Goal: Information Seeking & Learning: Check status

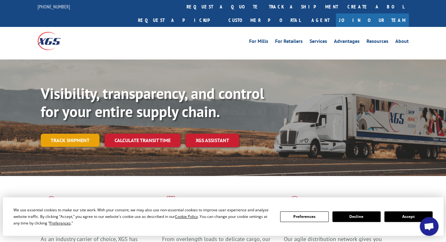
click at [74, 134] on link "Track shipment" at bounding box center [70, 140] width 59 height 13
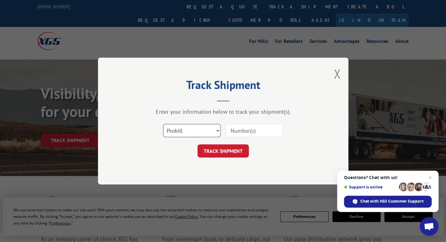
click at [193, 132] on select "Select category... Probill BOL PO" at bounding box center [192, 130] width 58 height 13
select select "bol"
click at [163, 124] on select "Select category... Probill BOL PO" at bounding box center [192, 130] width 58 height 13
click at [242, 131] on input at bounding box center [254, 130] width 58 height 13
paste input "3396929"
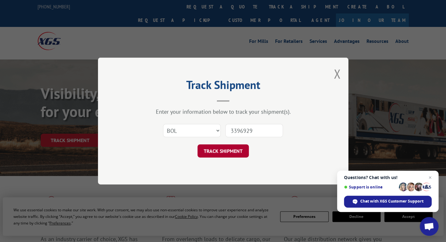
type input "3396929"
click at [225, 153] on button "TRACK SHIPMENT" at bounding box center [223, 150] width 51 height 13
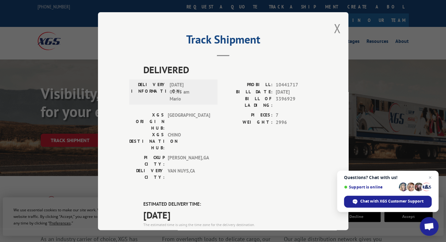
drag, startPoint x: 294, startPoint y: 199, endPoint x: 273, endPoint y: 198, distance: 20.4
click at [276, 232] on span "17691941" at bounding box center [296, 235] width 41 height 7
copy span "17691941"
click at [335, 24] on button "Close modal" at bounding box center [337, 28] width 7 height 17
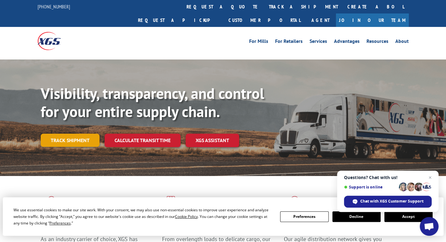
click at [72, 134] on link "Track shipment" at bounding box center [70, 140] width 59 height 13
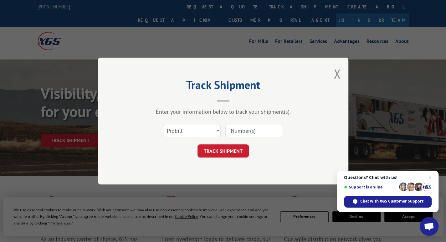
click at [238, 131] on input at bounding box center [254, 130] width 58 height 13
type input "17689736"
click button "TRACK SHIPMENT" at bounding box center [223, 150] width 51 height 13
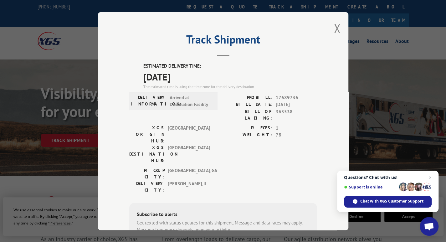
click at [330, 32] on div "Track Shipment ESTIMATED DELIVERY TIME: [DATE] The estimated time is using the …" at bounding box center [223, 121] width 251 height 218
click at [334, 30] on button "Close modal" at bounding box center [337, 28] width 7 height 17
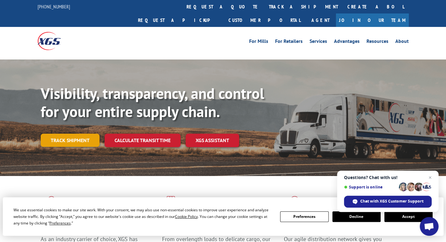
click at [66, 134] on link "Track shipment" at bounding box center [70, 140] width 59 height 13
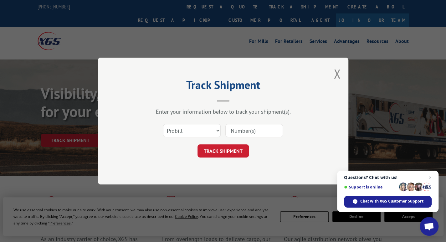
click at [244, 127] on input at bounding box center [254, 130] width 58 height 13
type input "17689735"
click button "TRACK SHIPMENT" at bounding box center [223, 150] width 51 height 13
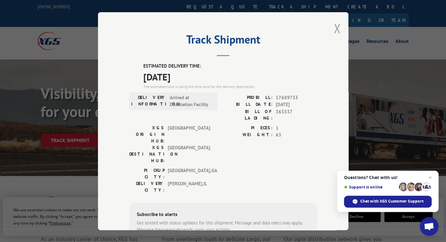
click at [334, 32] on button "Close modal" at bounding box center [337, 28] width 7 height 17
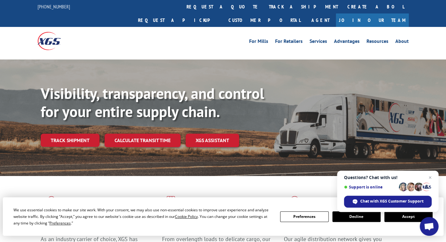
click at [76, 119] on div "Visibility, transparency, and control for your entire supply chain. Track shipm…" at bounding box center [244, 128] width 406 height 87
click at [75, 134] on link "Track shipment" at bounding box center [70, 140] width 59 height 13
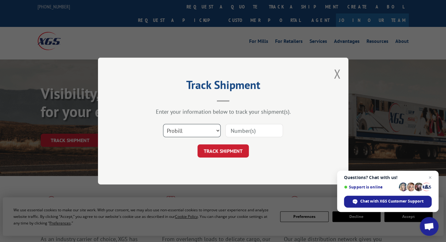
click at [209, 131] on select "Select category... Probill BOL PO" at bounding box center [192, 130] width 58 height 13
select select "bol"
click at [163, 124] on select "Select category... Probill BOL PO" at bounding box center [192, 130] width 58 height 13
click at [230, 130] on input at bounding box center [254, 130] width 58 height 13
type input "363633"
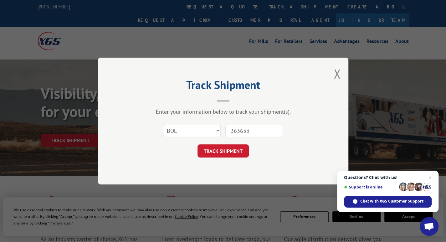
click button "TRACK SHIPMENT" at bounding box center [223, 150] width 51 height 13
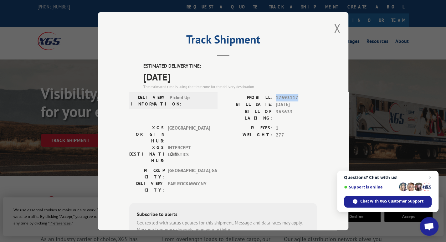
drag, startPoint x: 296, startPoint y: 95, endPoint x: 278, endPoint y: 97, distance: 18.0
click at [276, 97] on span "17693117" at bounding box center [296, 97] width 41 height 7
drag, startPoint x: 278, startPoint y: 97, endPoint x: 281, endPoint y: 88, distance: 9.7
click at [281, 88] on div "The estimated time is using the time zone for the delivery destination." at bounding box center [230, 87] width 174 height 6
drag, startPoint x: 295, startPoint y: 98, endPoint x: 273, endPoint y: 97, distance: 21.6
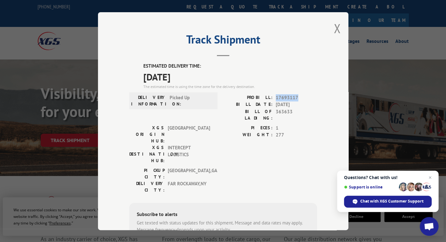
click at [276, 97] on span "17693117" at bounding box center [296, 97] width 41 height 7
copy span "17693117"
click at [335, 26] on button "Close modal" at bounding box center [337, 28] width 7 height 17
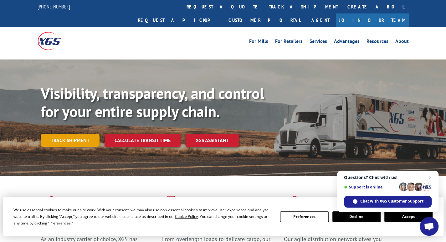
click at [68, 134] on link "Track shipment" at bounding box center [70, 140] width 59 height 13
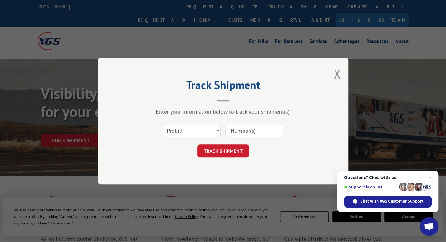
click at [251, 131] on input at bounding box center [254, 130] width 58 height 13
type input "17685301"
click button "TRACK SHIPMENT" at bounding box center [223, 150] width 51 height 13
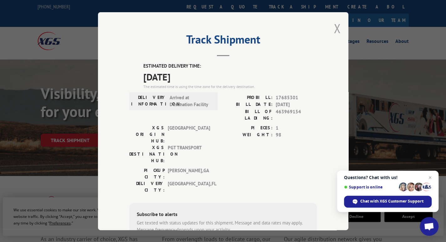
click at [334, 29] on button "Close modal" at bounding box center [337, 28] width 7 height 17
